Goal: Use online tool/utility: Use online tool/utility

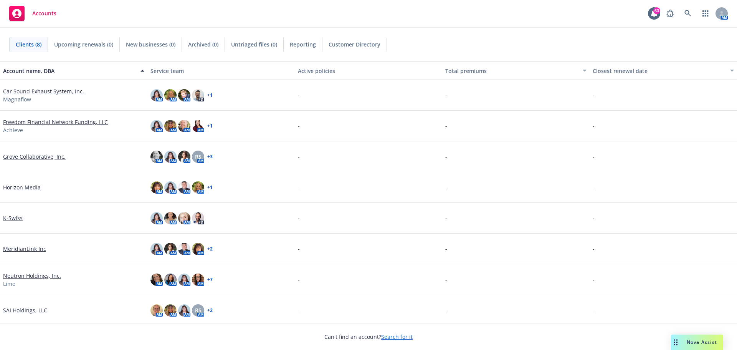
click at [687, 344] on span "Nova Assist" at bounding box center [702, 342] width 30 height 7
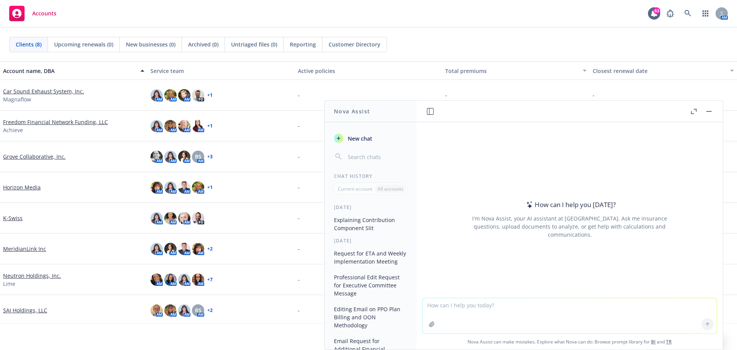
click at [505, 304] on textarea at bounding box center [570, 315] width 294 height 35
click at [705, 323] on icon at bounding box center [707, 323] width 5 height 5
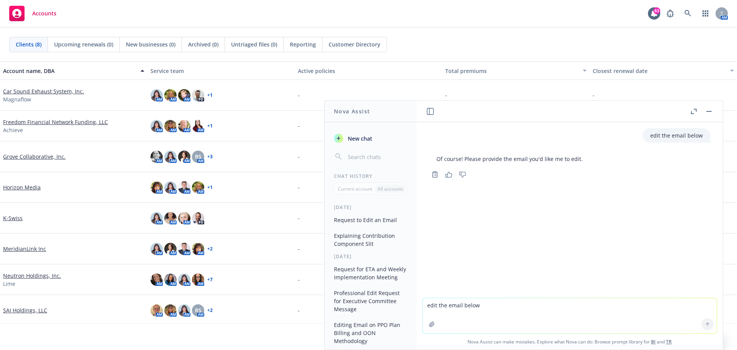
paste textarea "[PERSON_NAME] has been working with our dedicated Surest rep to obtain answers …"
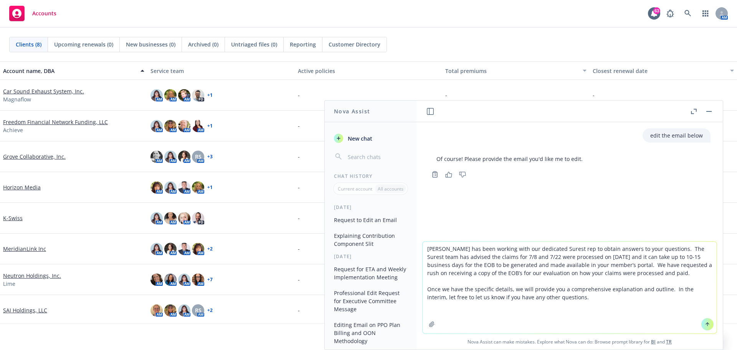
type textarea "[PERSON_NAME] has been working with our dedicated Surest rep to obtain answers …"
click at [705, 323] on icon at bounding box center [707, 323] width 5 height 5
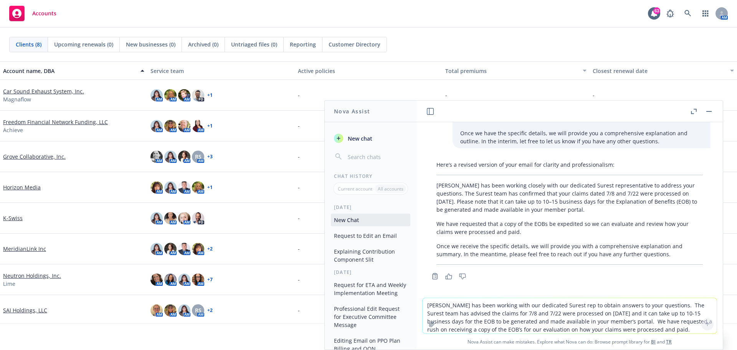
scroll to position [106, 0]
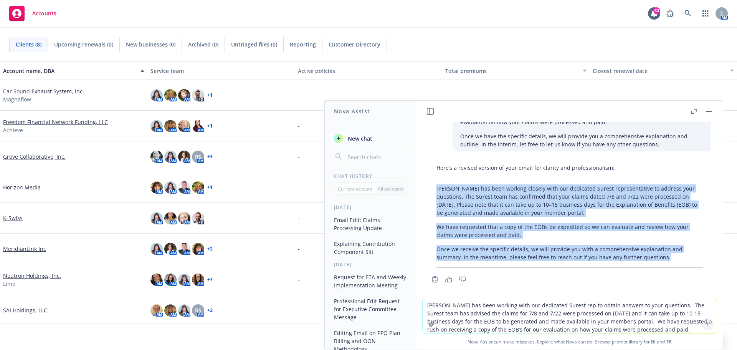
drag, startPoint x: 437, startPoint y: 186, endPoint x: 674, endPoint y: 255, distance: 246.9
click at [674, 255] on div "Here’s a revised version of your email for clarity and professionalism: [PERSON…" at bounding box center [570, 216] width 282 height 110
copy div "[PERSON_NAME] has been working closely with our dedicated Surest representative…"
